Goal: Obtain resource: Download file/media

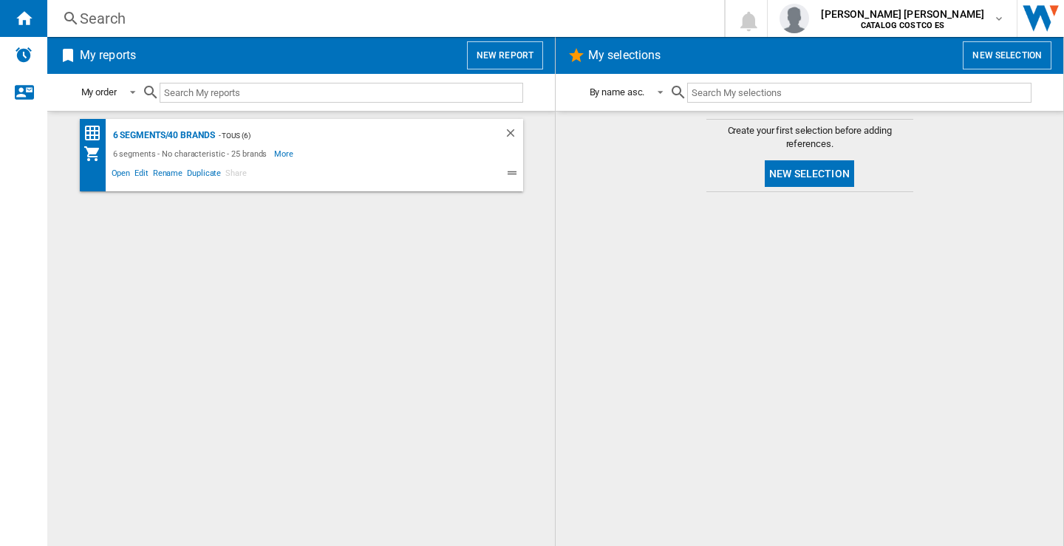
click at [514, 60] on button "New report" at bounding box center [505, 55] width 76 height 28
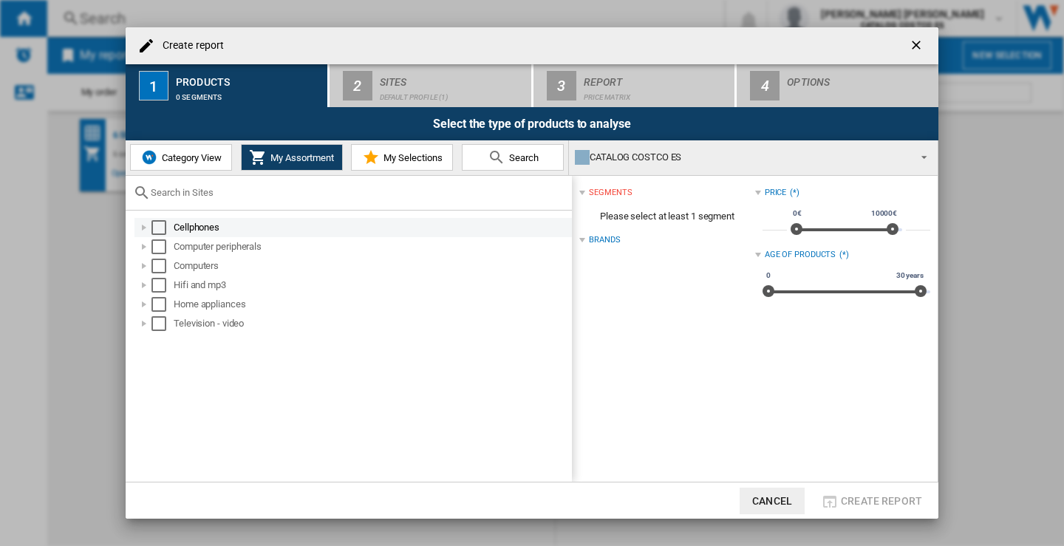
click at [158, 227] on div "Select" at bounding box center [158, 227] width 15 height 15
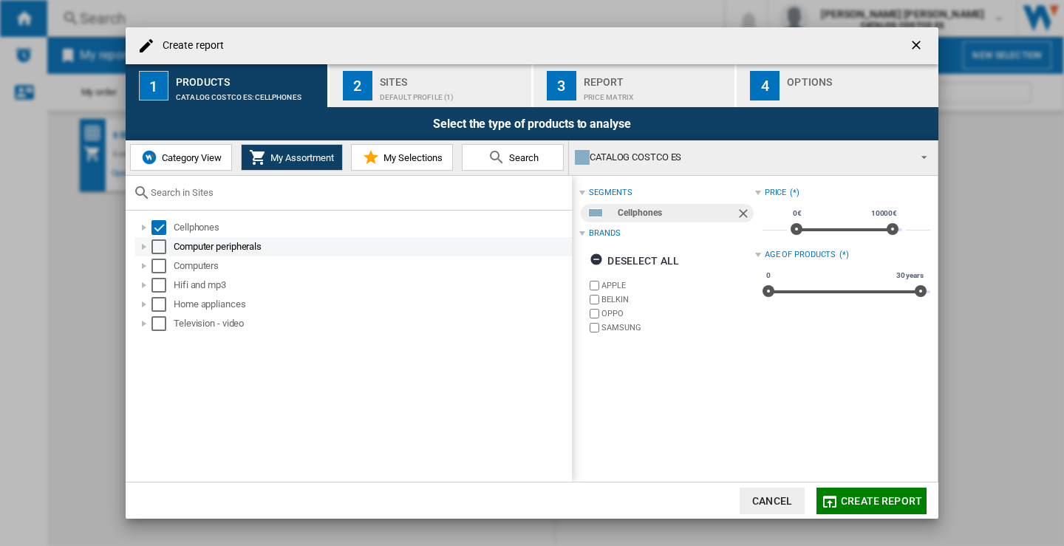
click at [161, 246] on div "Select" at bounding box center [158, 246] width 15 height 15
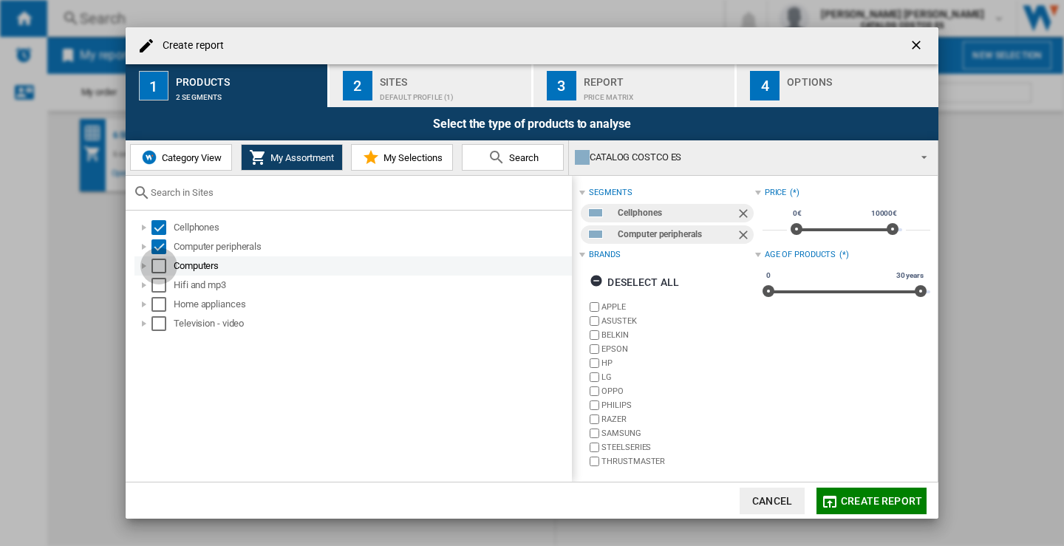
click at [160, 264] on div "Select" at bounding box center [158, 266] width 15 height 15
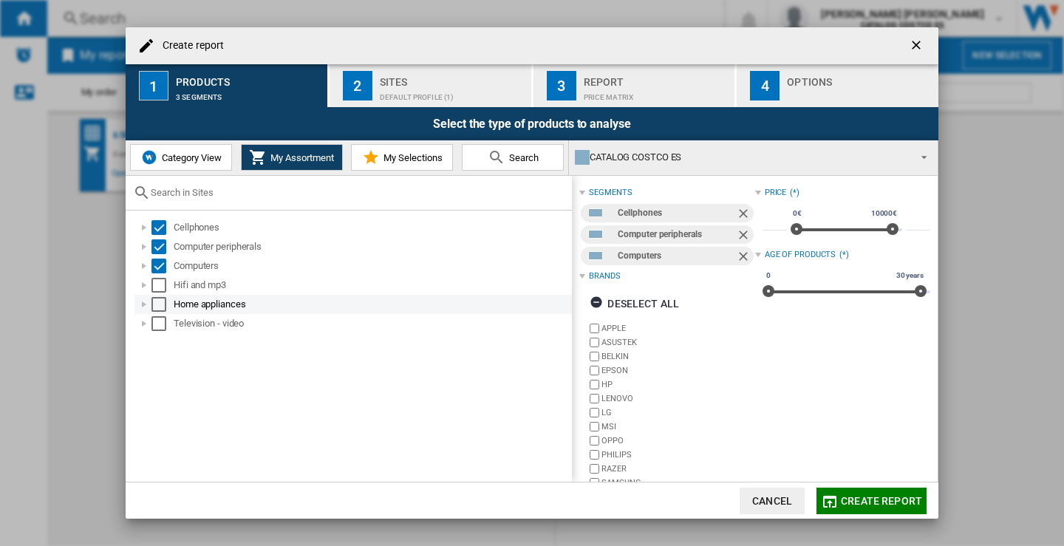
click at [157, 295] on div "Home appliances" at bounding box center [352, 304] width 437 height 19
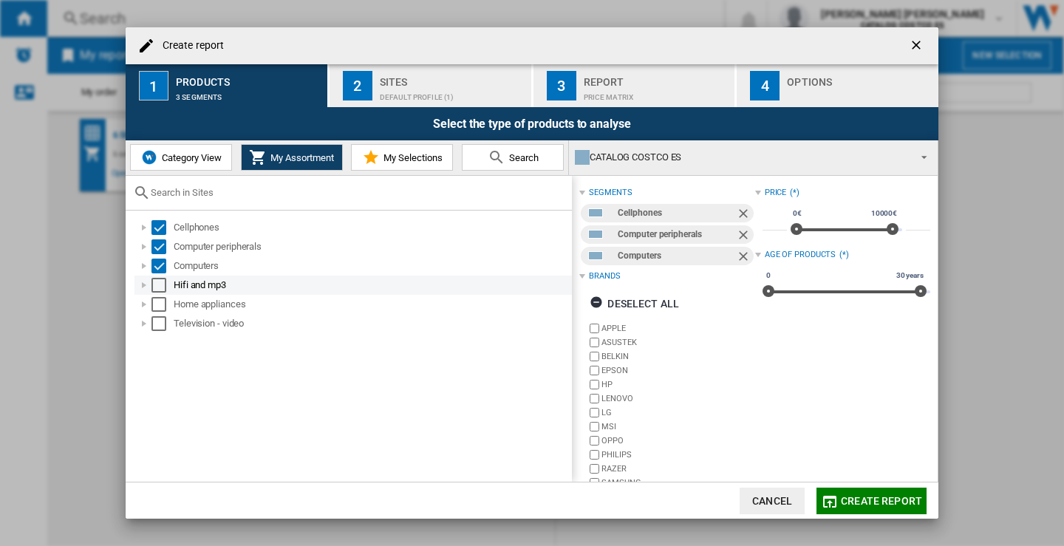
click at [157, 284] on div "Select" at bounding box center [158, 285] width 15 height 15
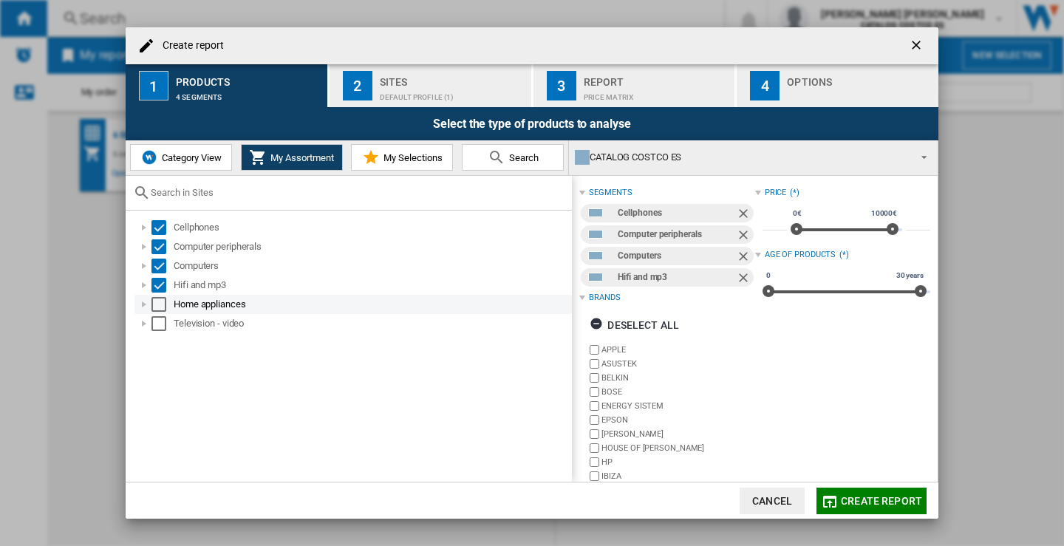
click at [156, 304] on div "Select" at bounding box center [158, 304] width 15 height 15
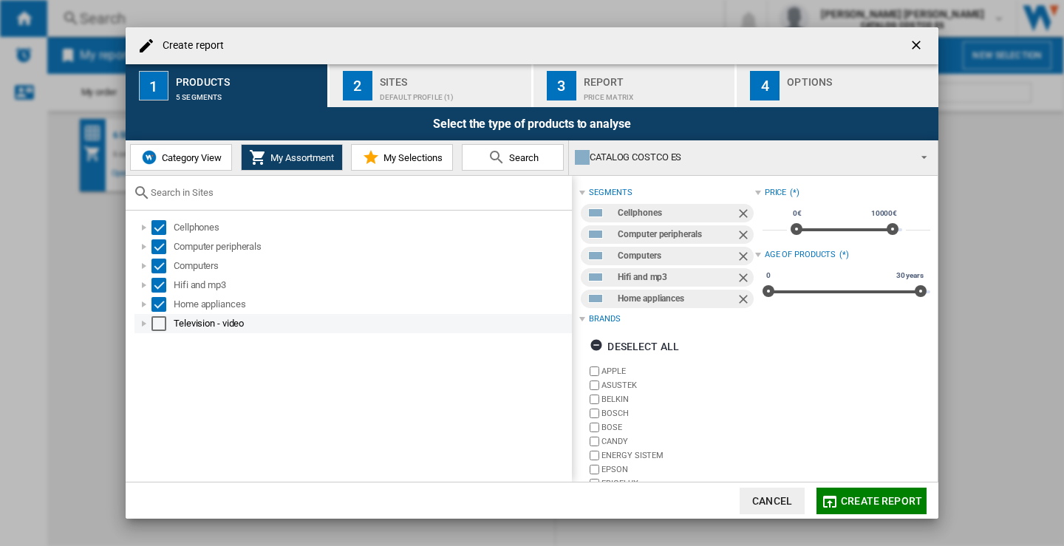
click at [156, 326] on div "Select" at bounding box center [158, 323] width 15 height 15
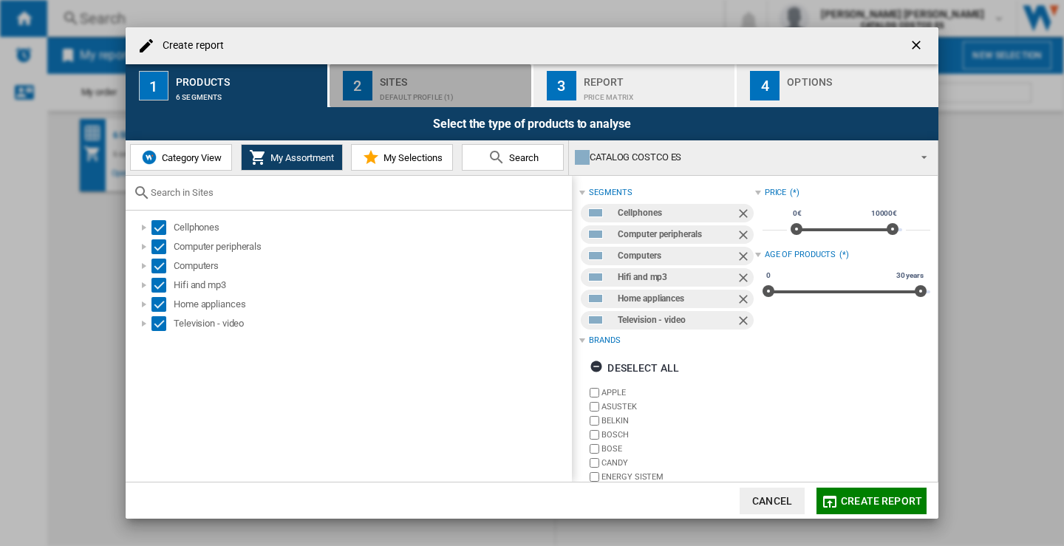
click at [424, 91] on div "Default profile (1)" at bounding box center [453, 94] width 146 height 16
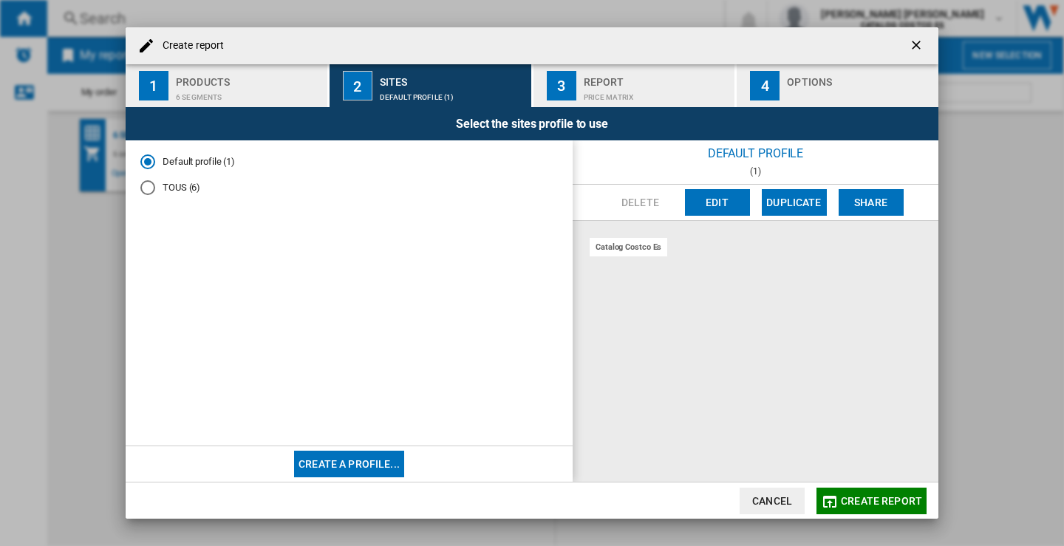
click at [144, 191] on div "TOUS (6)" at bounding box center [147, 187] width 15 height 15
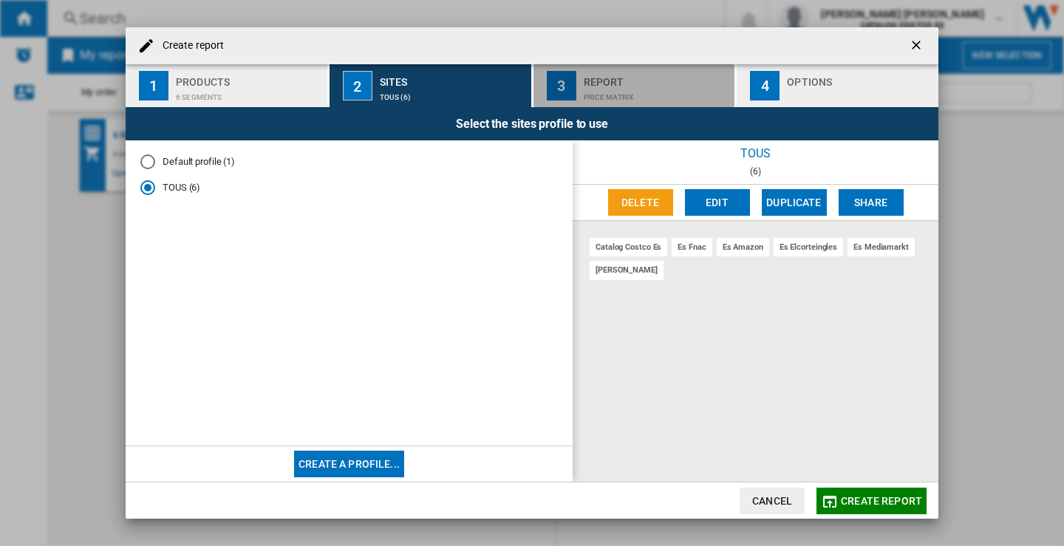
click at [602, 86] on div "Price Matrix" at bounding box center [657, 94] width 146 height 16
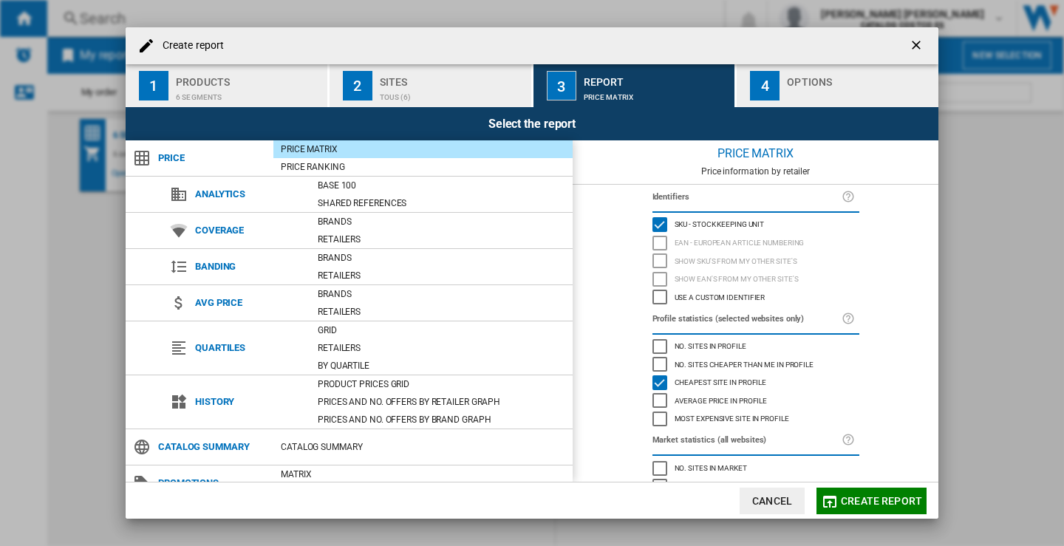
click at [843, 88] on div "button" at bounding box center [860, 94] width 146 height 16
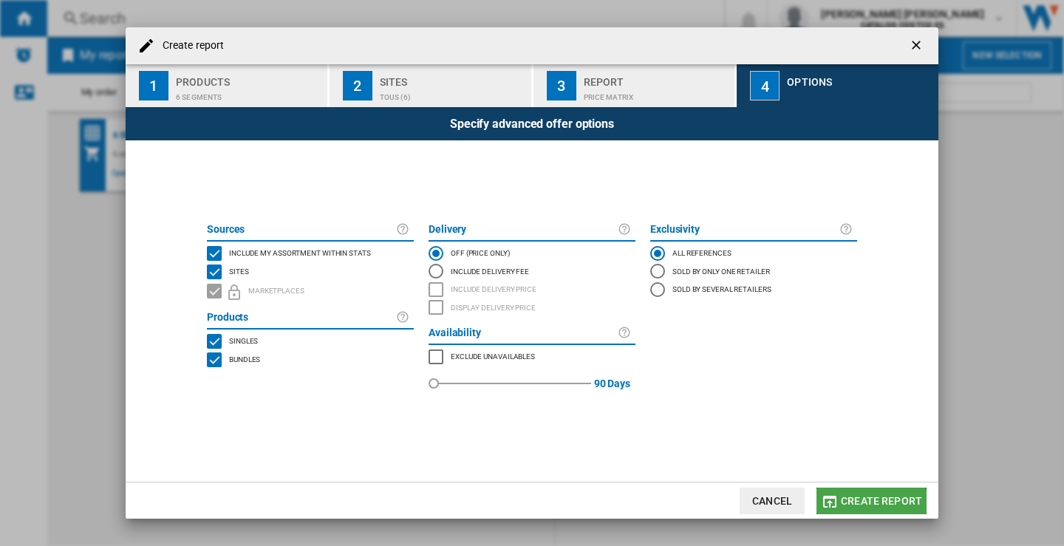
click at [869, 502] on span "Create report" at bounding box center [881, 501] width 81 height 12
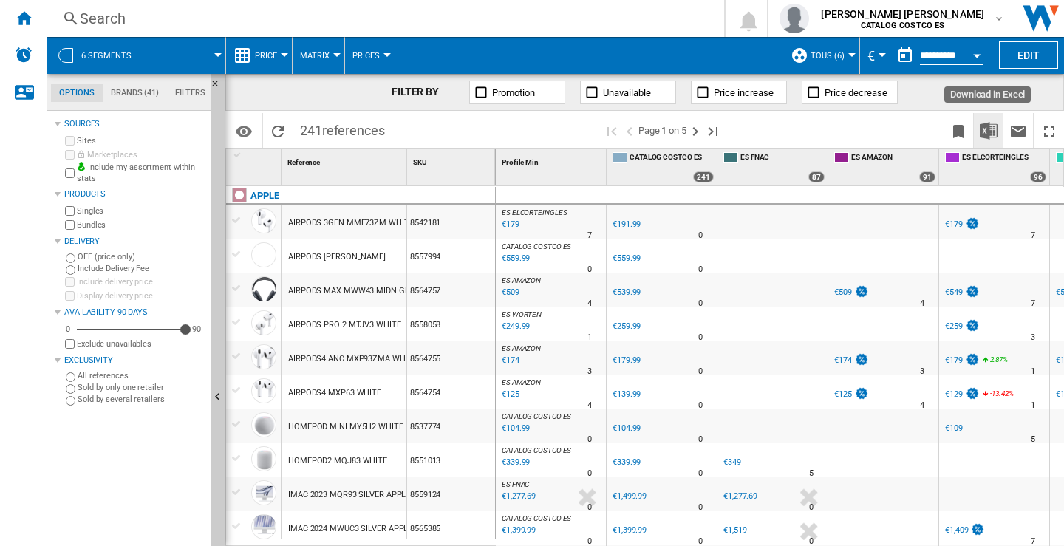
click at [990, 132] on img "Download in Excel" at bounding box center [989, 131] width 18 height 18
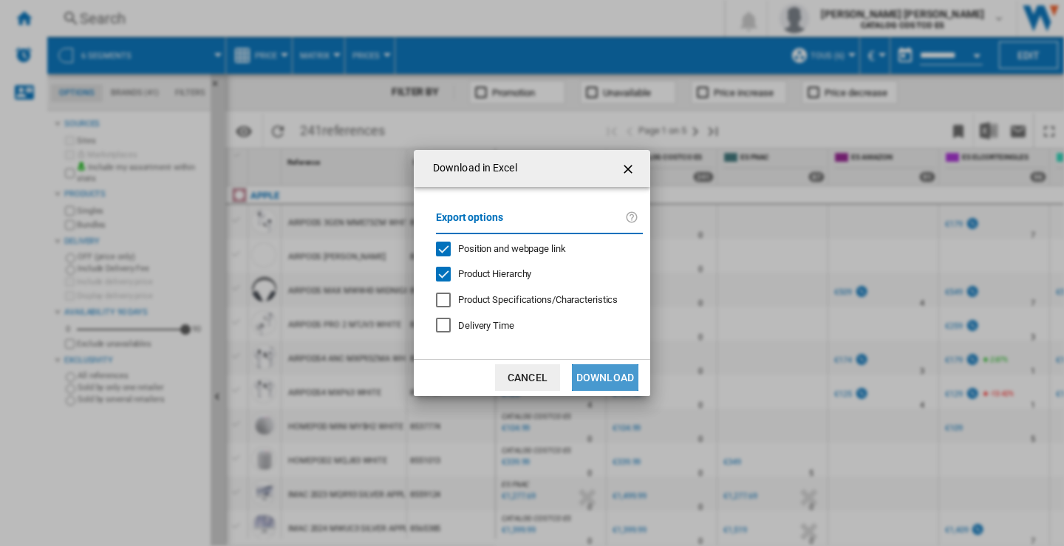
click at [608, 367] on button "Download" at bounding box center [605, 377] width 66 height 27
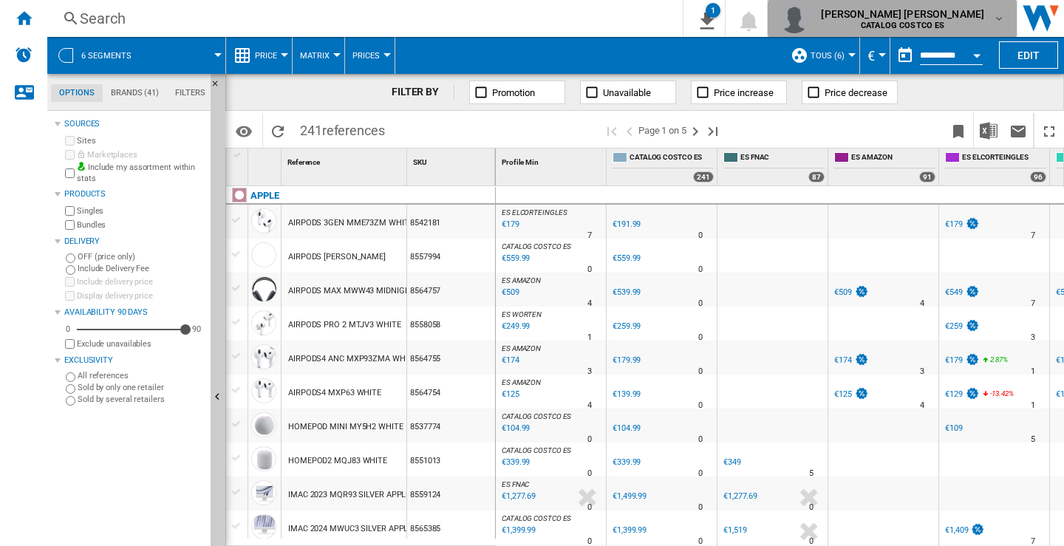
click at [995, 19] on md-icon "button" at bounding box center [999, 19] width 12 height 12
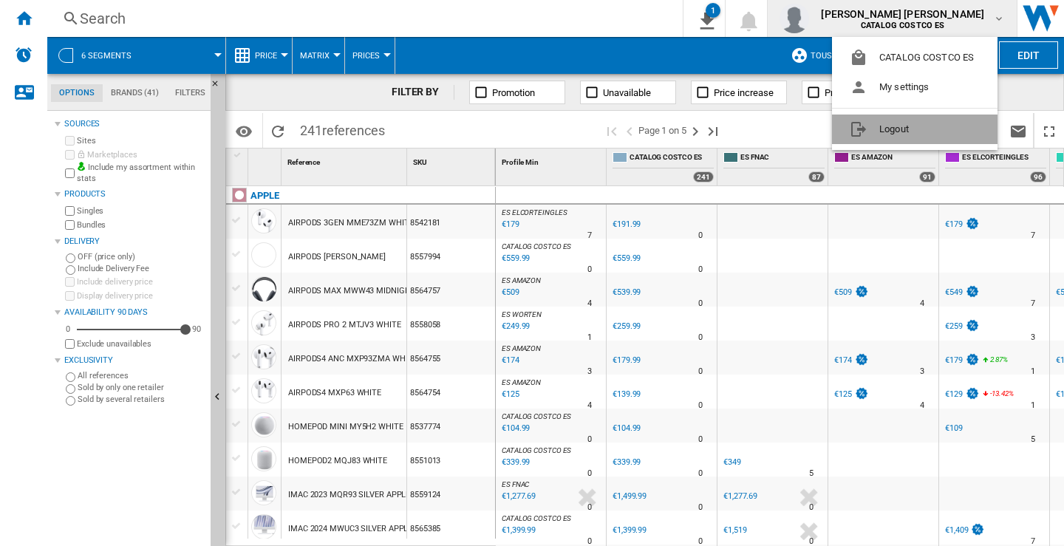
click at [874, 135] on button "Logout" at bounding box center [914, 130] width 165 height 30
